Goal: Transaction & Acquisition: Download file/media

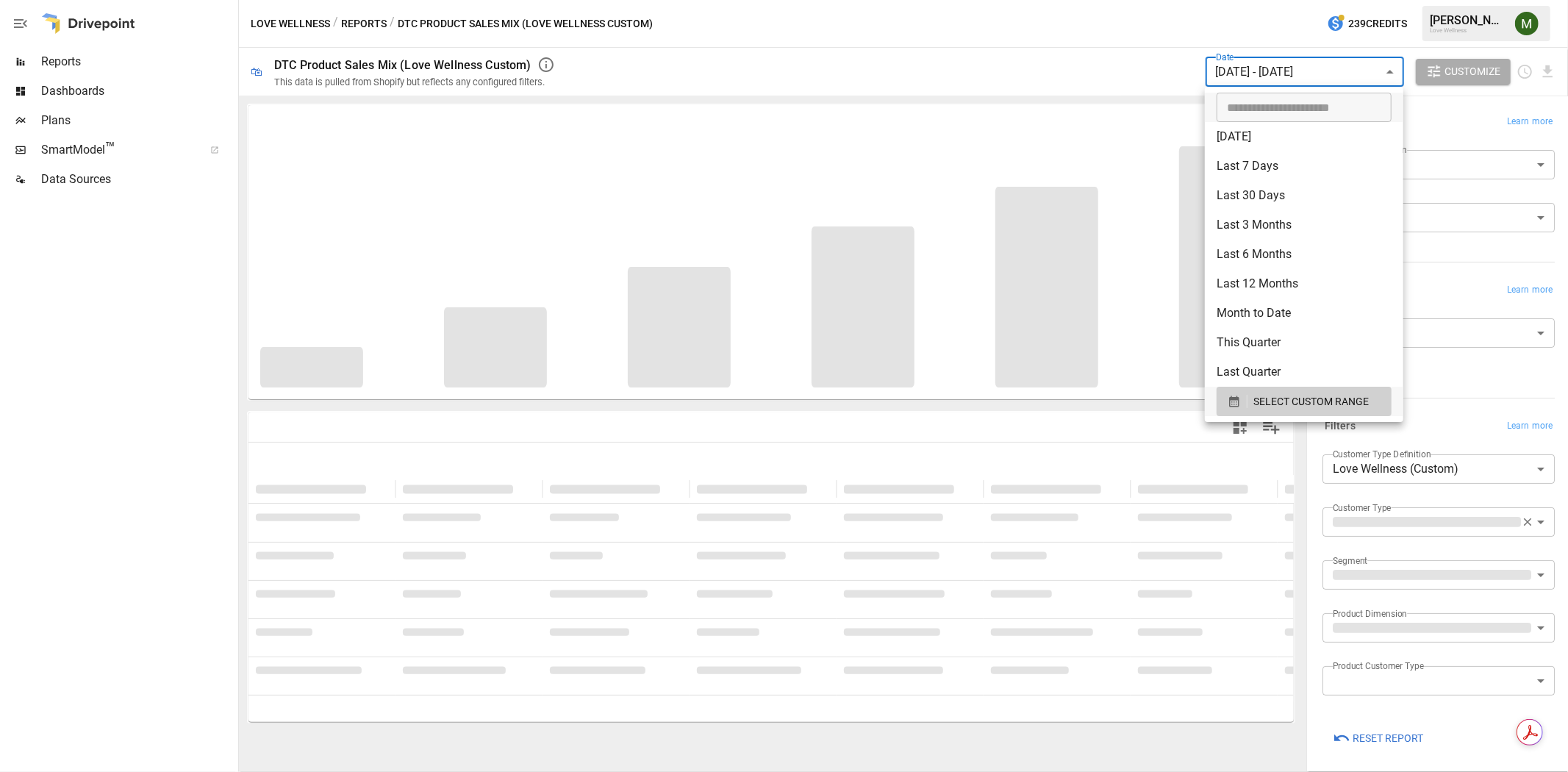
click at [1305, 0] on body "**********" at bounding box center [784, 0] width 1568 height 0
click at [1228, 406] on icon "button" at bounding box center [1235, 401] width 14 height 14
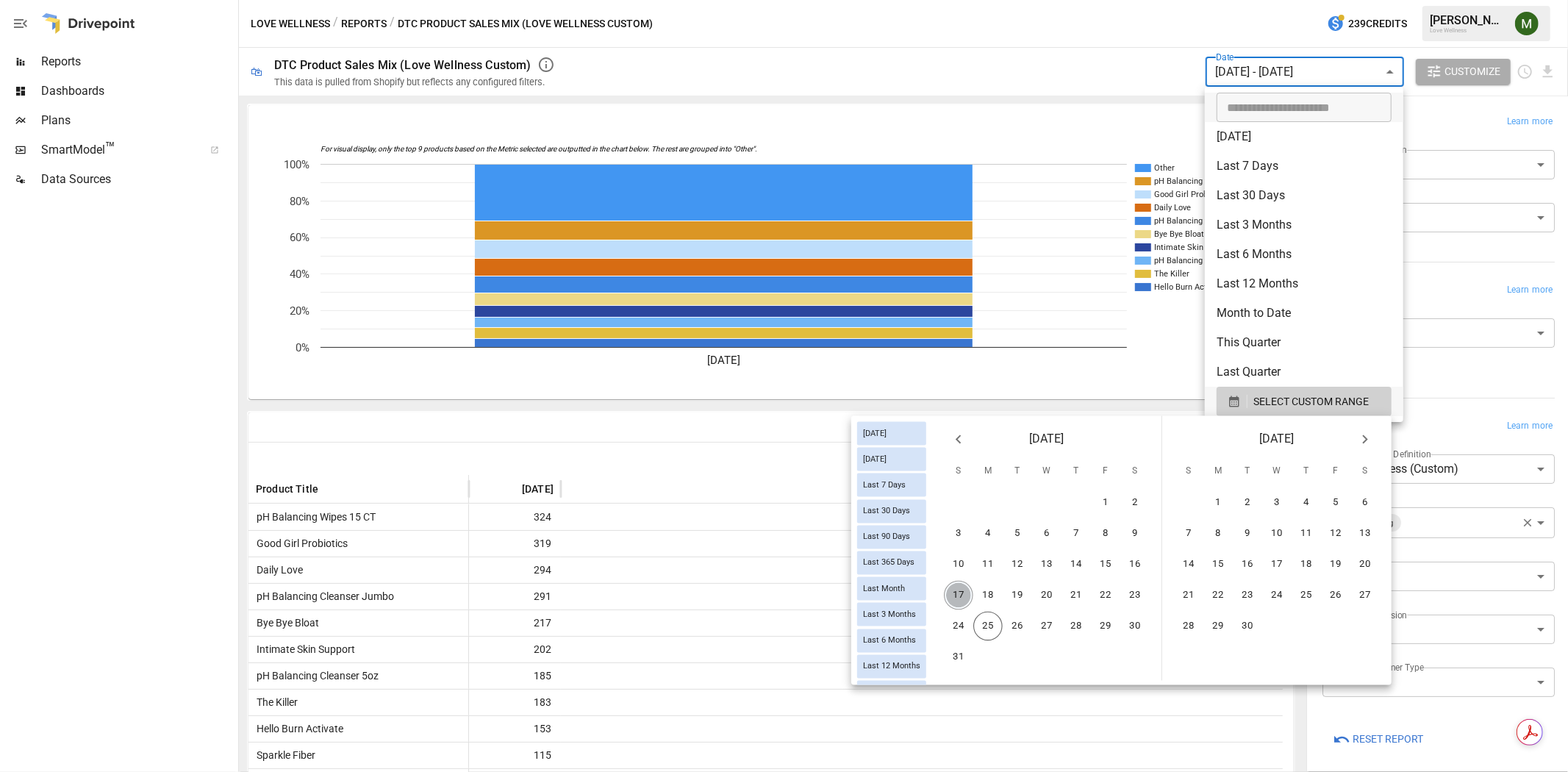
click at [962, 581] on button "17" at bounding box center [958, 595] width 30 height 30
click at [1129, 588] on button "23" at bounding box center [1135, 595] width 30 height 30
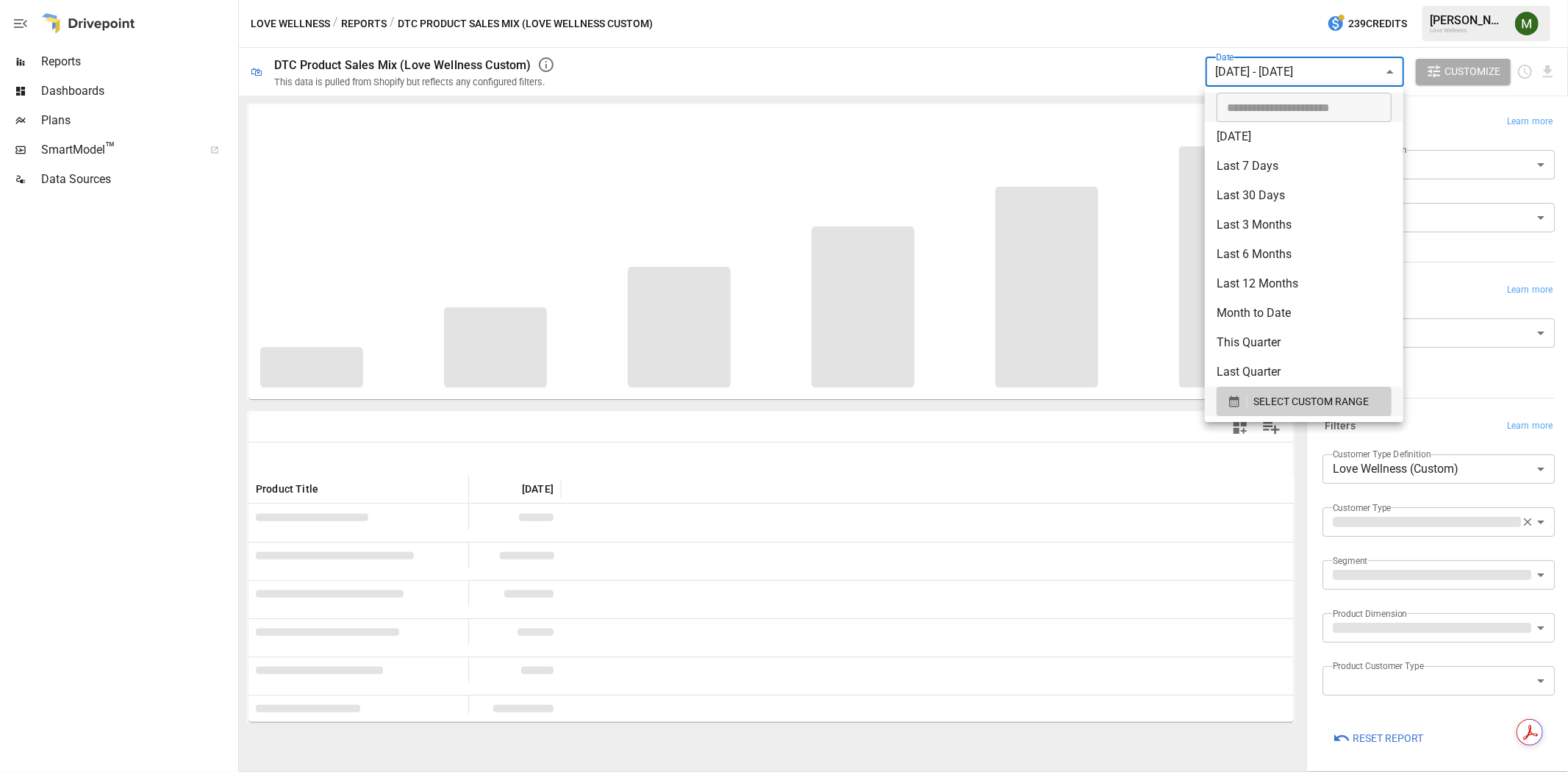
click at [1164, 53] on div at bounding box center [784, 386] width 1568 height 772
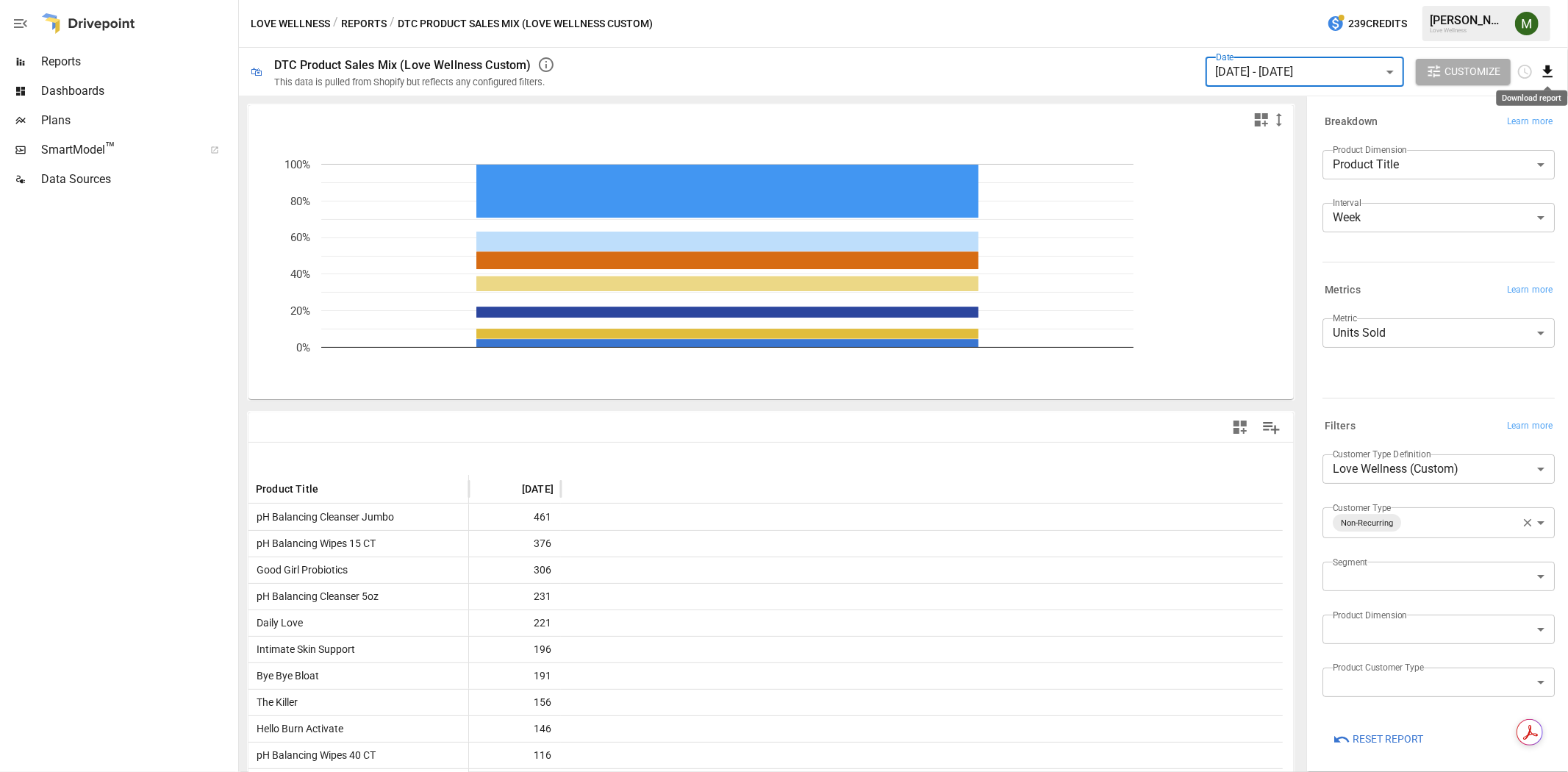
click at [1542, 71] on icon "Download report" at bounding box center [1548, 71] width 17 height 17
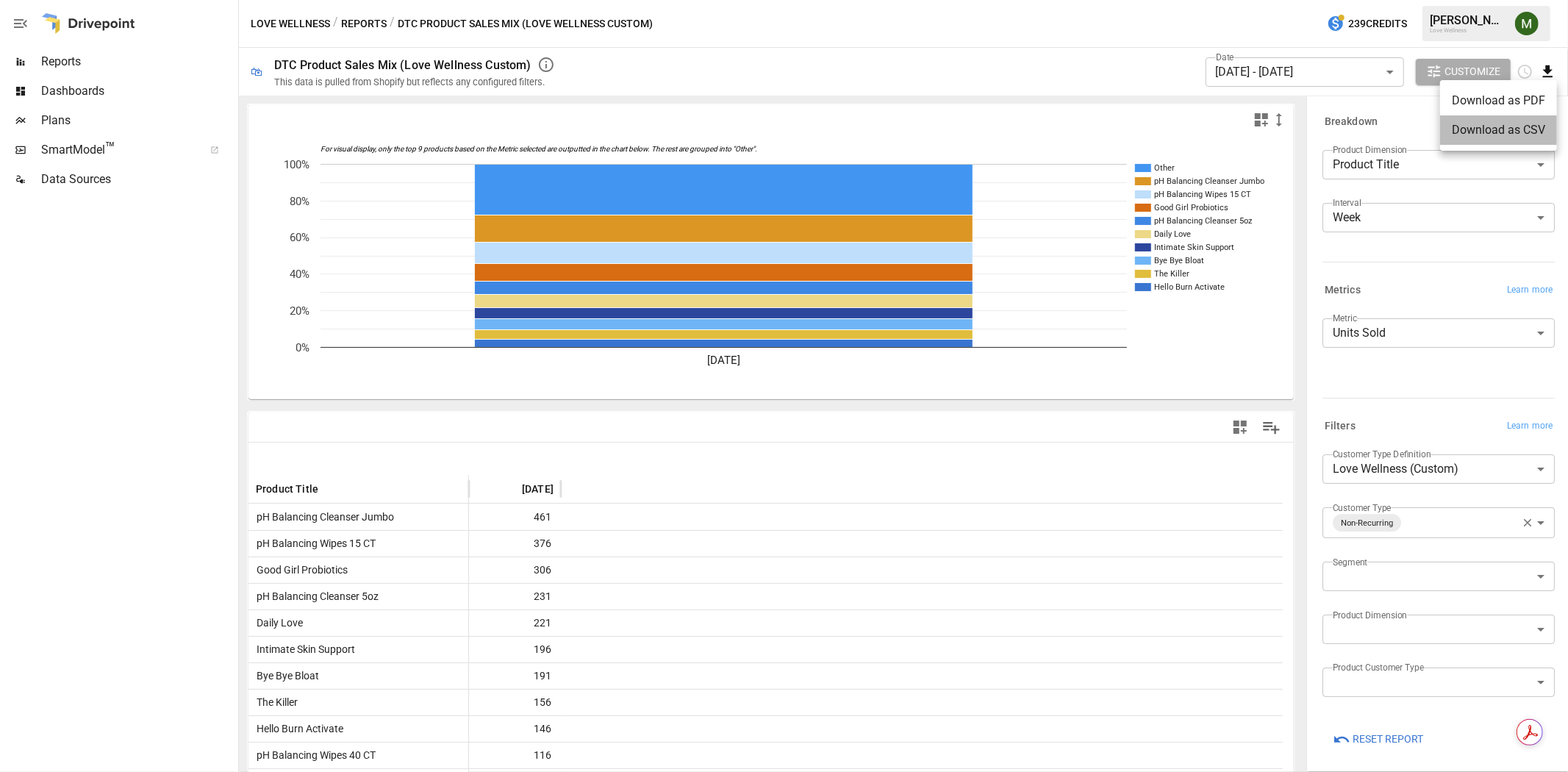
click at [1522, 126] on li "Download as CSV" at bounding box center [1498, 130] width 116 height 30
